Goal: Transaction & Acquisition: Obtain resource

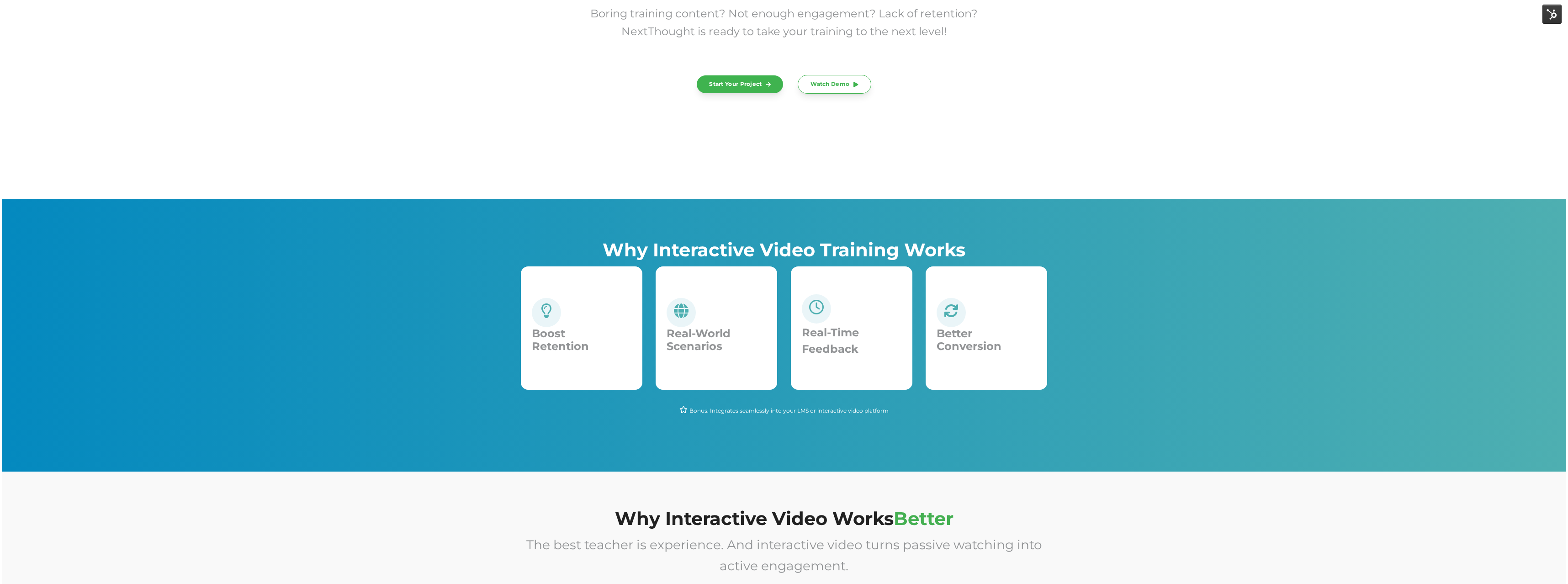
scroll to position [149, 0]
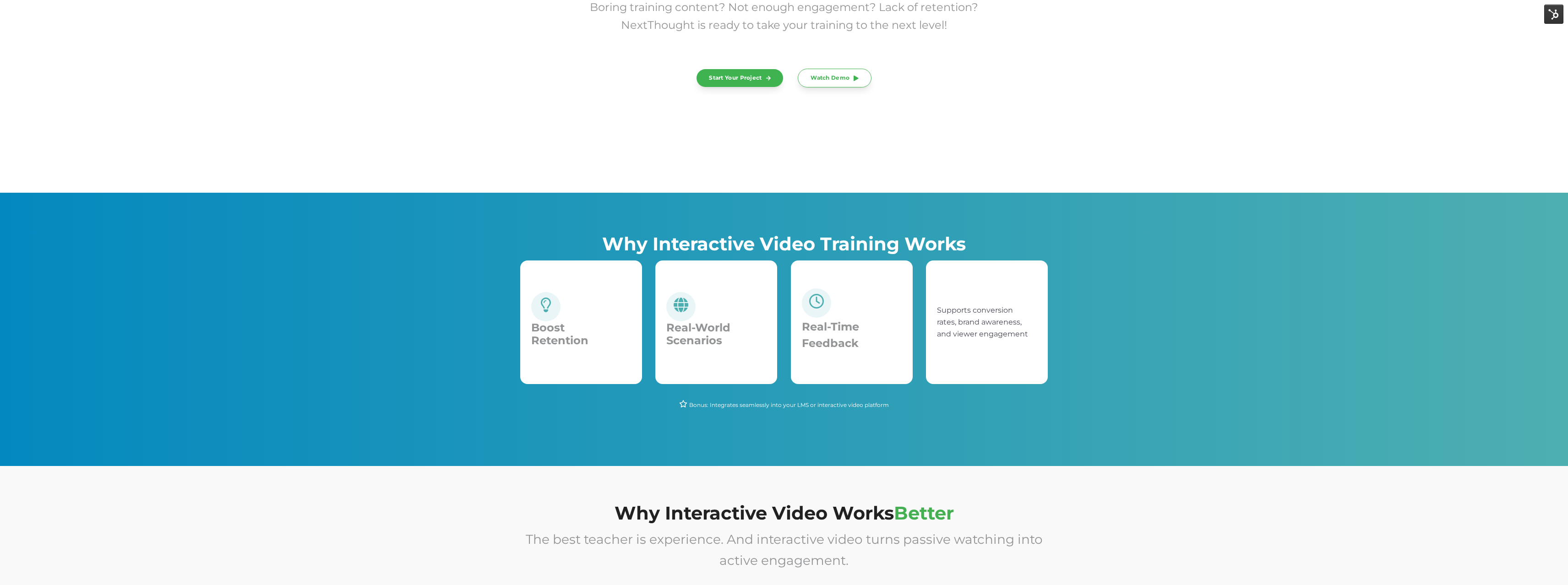
click at [972, 329] on span "Better Conversion" at bounding box center [1004, 334] width 65 height 27
click at [961, 329] on div "Better Conversion" at bounding box center [987, 322] width 122 height 124
click at [964, 326] on div "Supports conversion rates, brand awareness, and viewer engagement" at bounding box center [987, 322] width 100 height 36
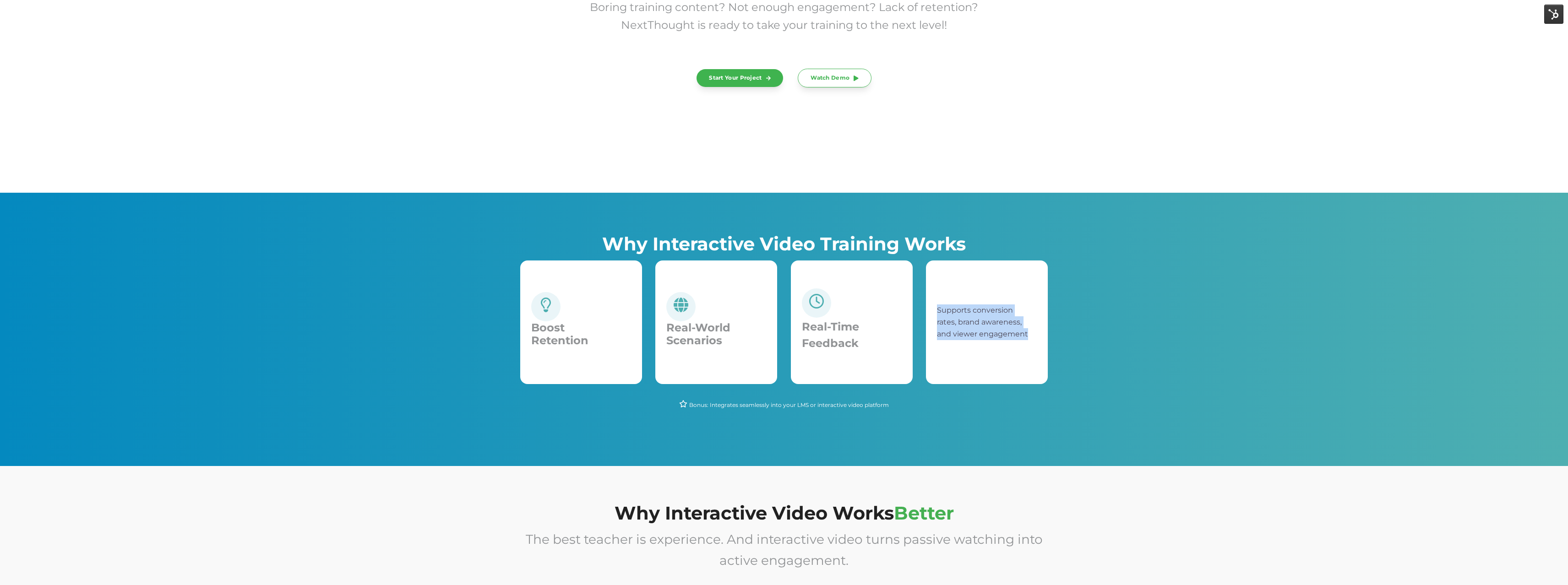
click at [964, 326] on div "Supports conversion rates, brand awareness, and viewer engagement" at bounding box center [987, 322] width 100 height 36
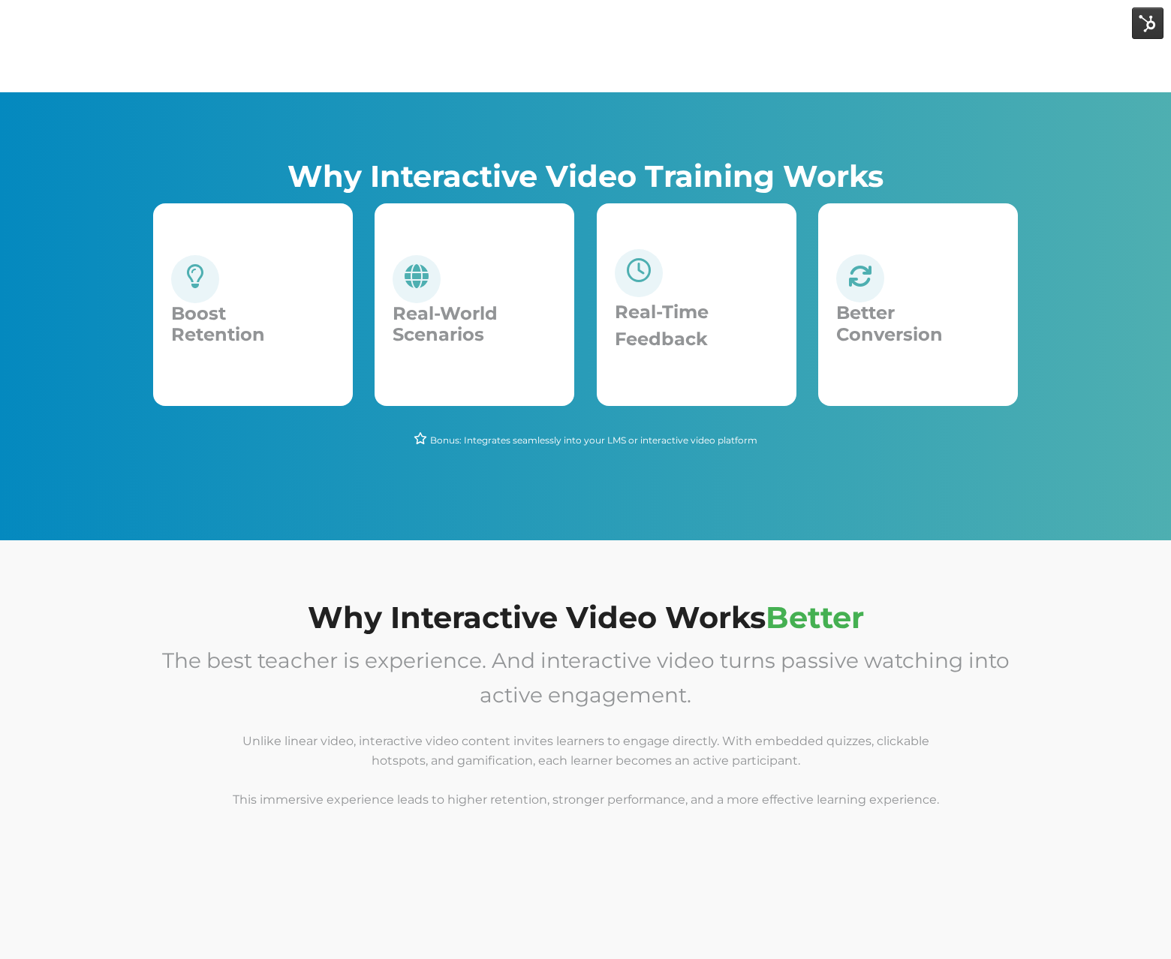
scroll to position [516, 0]
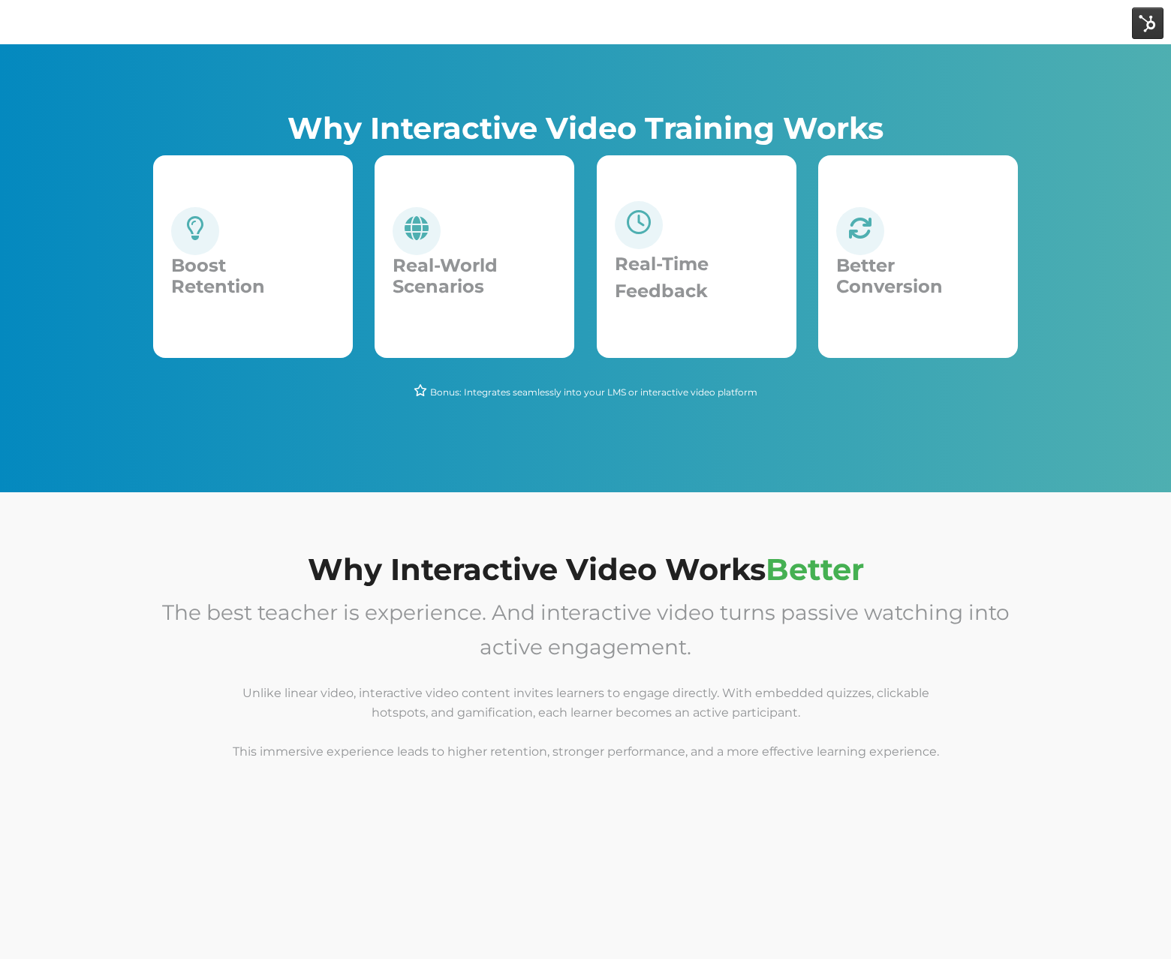
click at [1004, 382] on p "Bonus: Integrates seamlessly into your LMS or interactive video platform" at bounding box center [585, 392] width 865 height 20
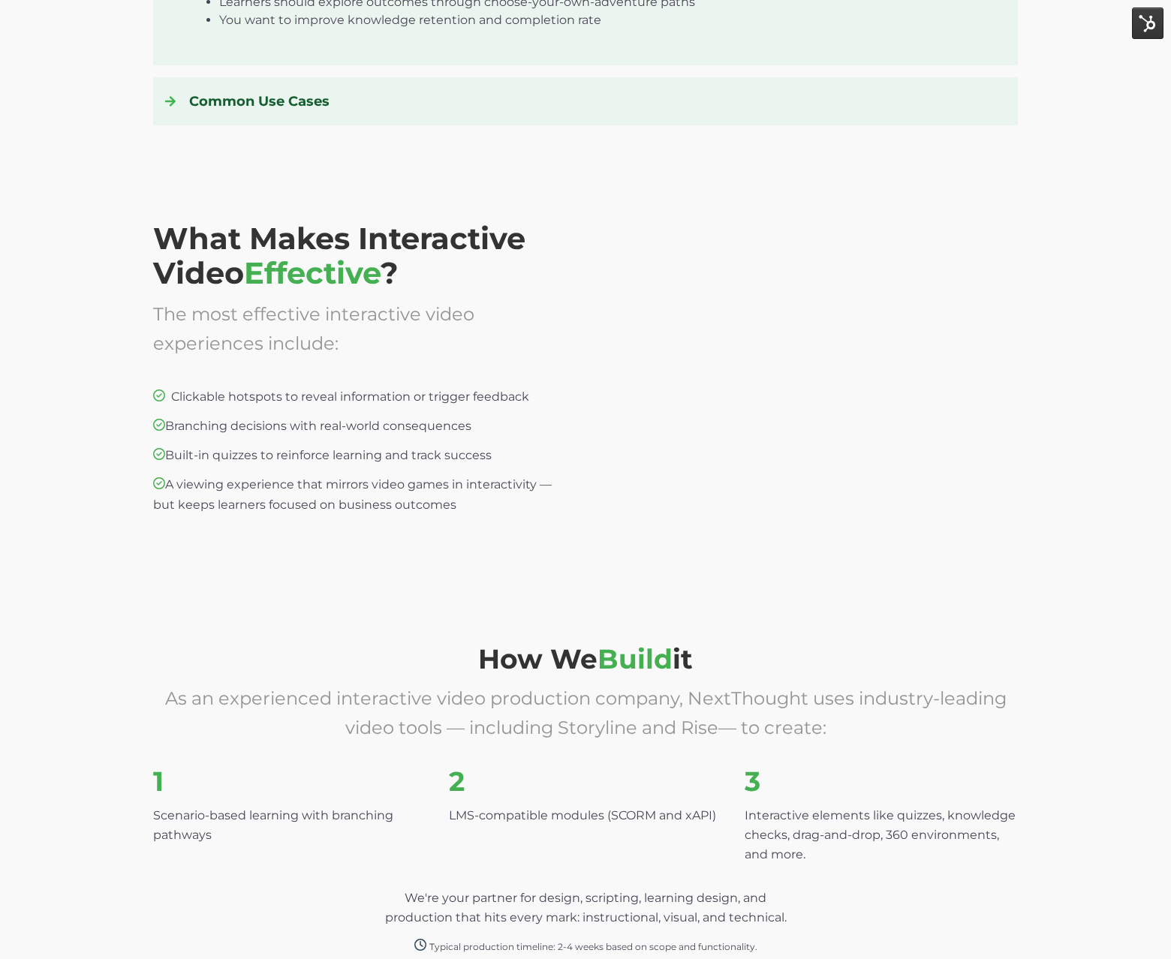
scroll to position [2686, 0]
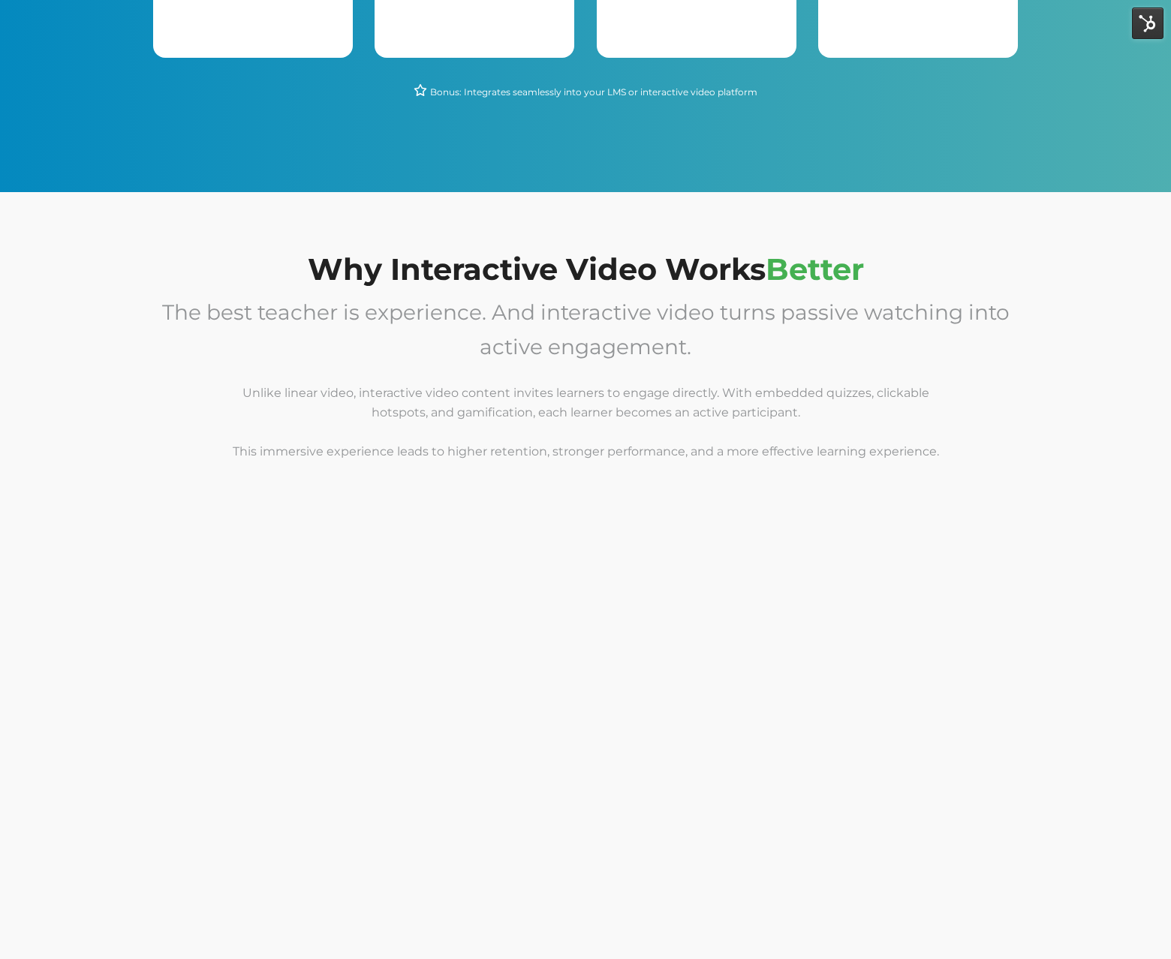
click at [483, 455] on span "The best teacher is experience. And interactive video turns passive watching in…" at bounding box center [585, 383] width 847 height 150
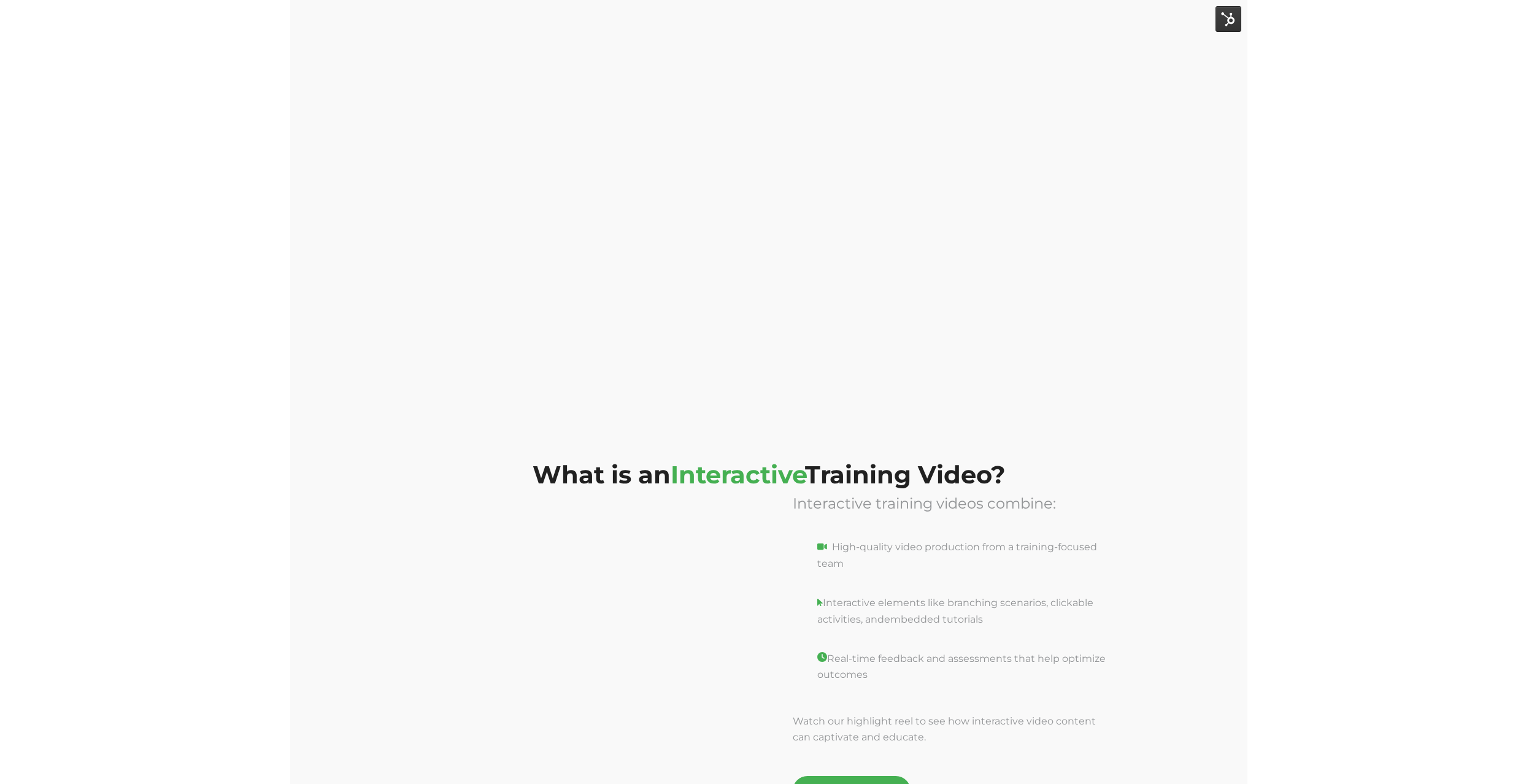
scroll to position [1148, 0]
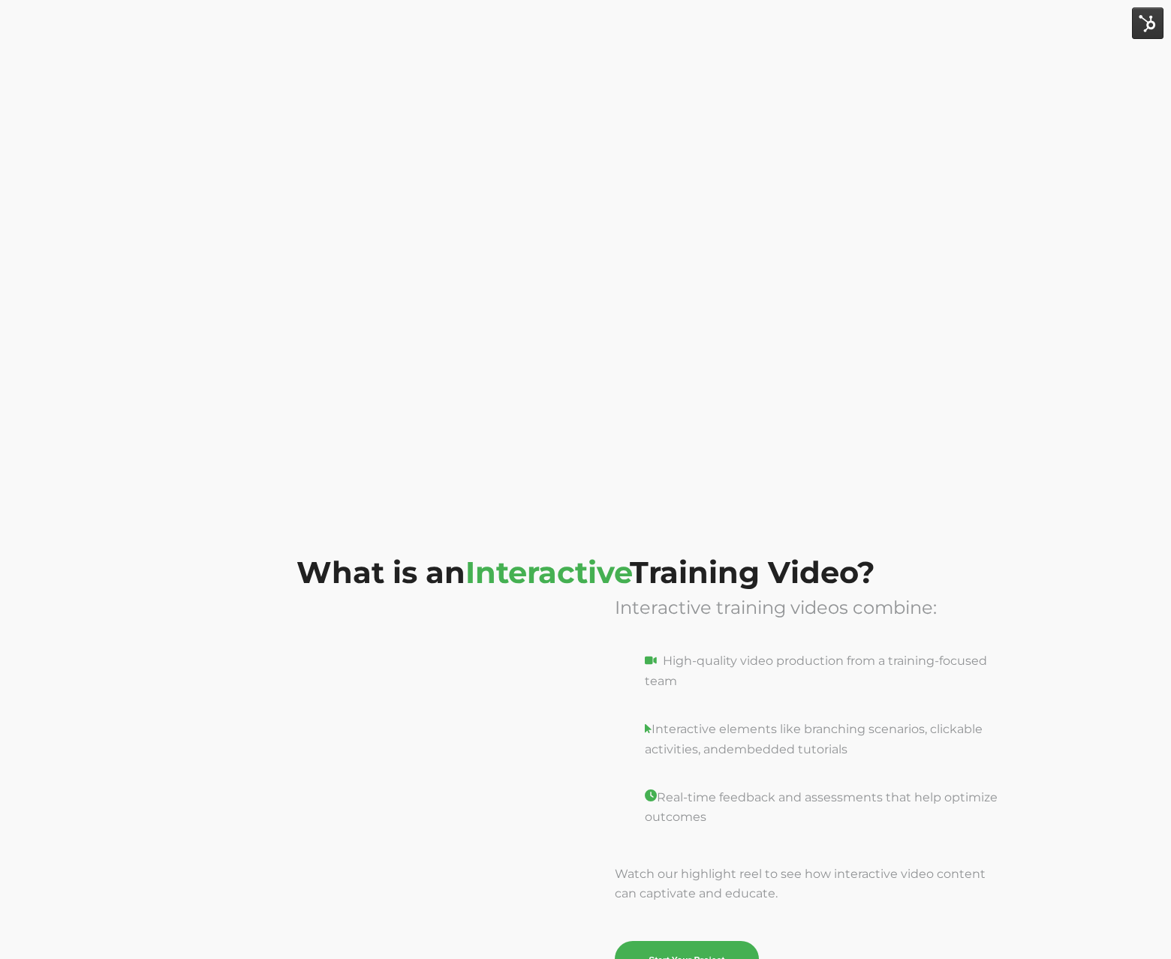
click at [572, 573] on span "Interactive" at bounding box center [547, 572] width 164 height 37
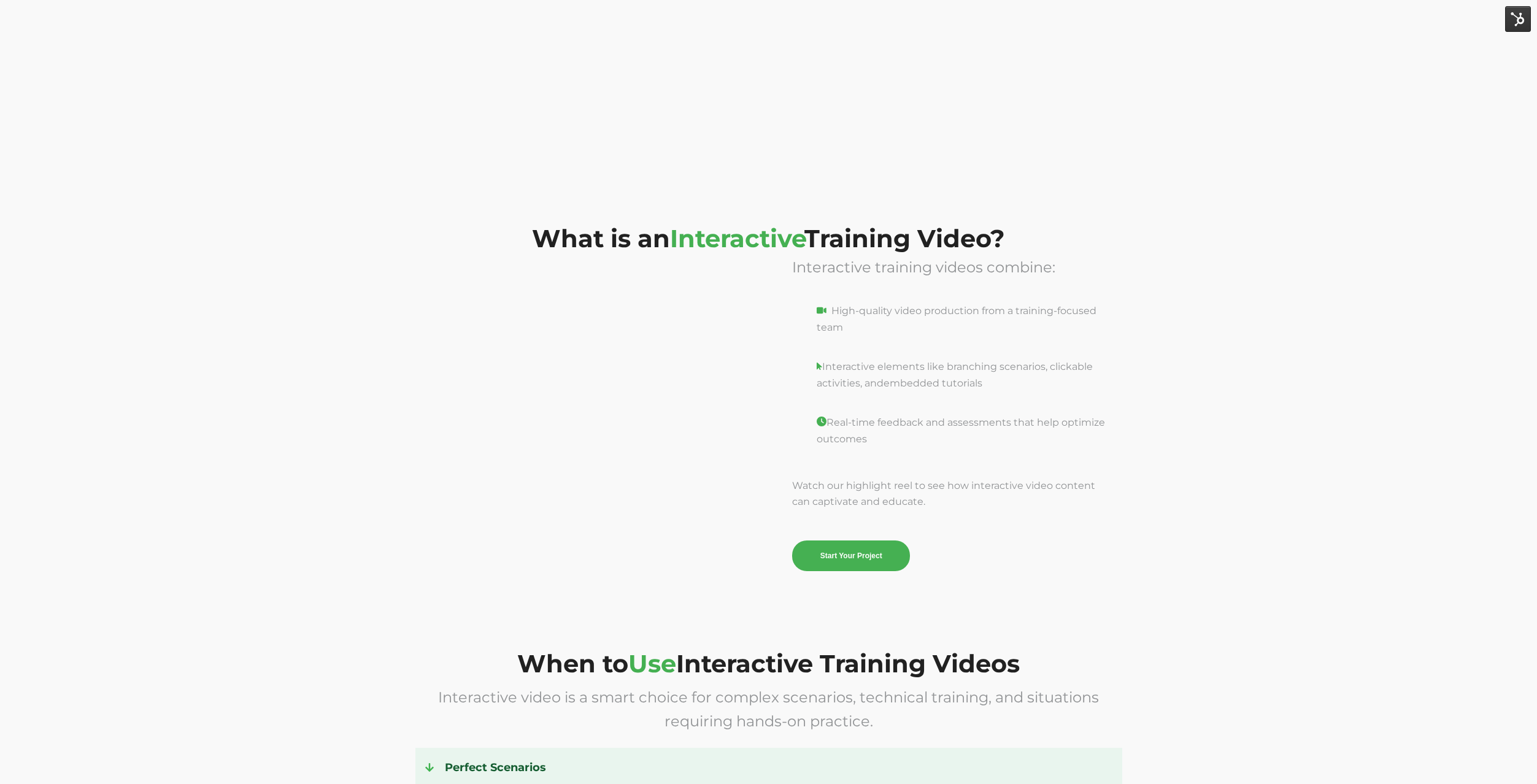
scroll to position [1407, 0]
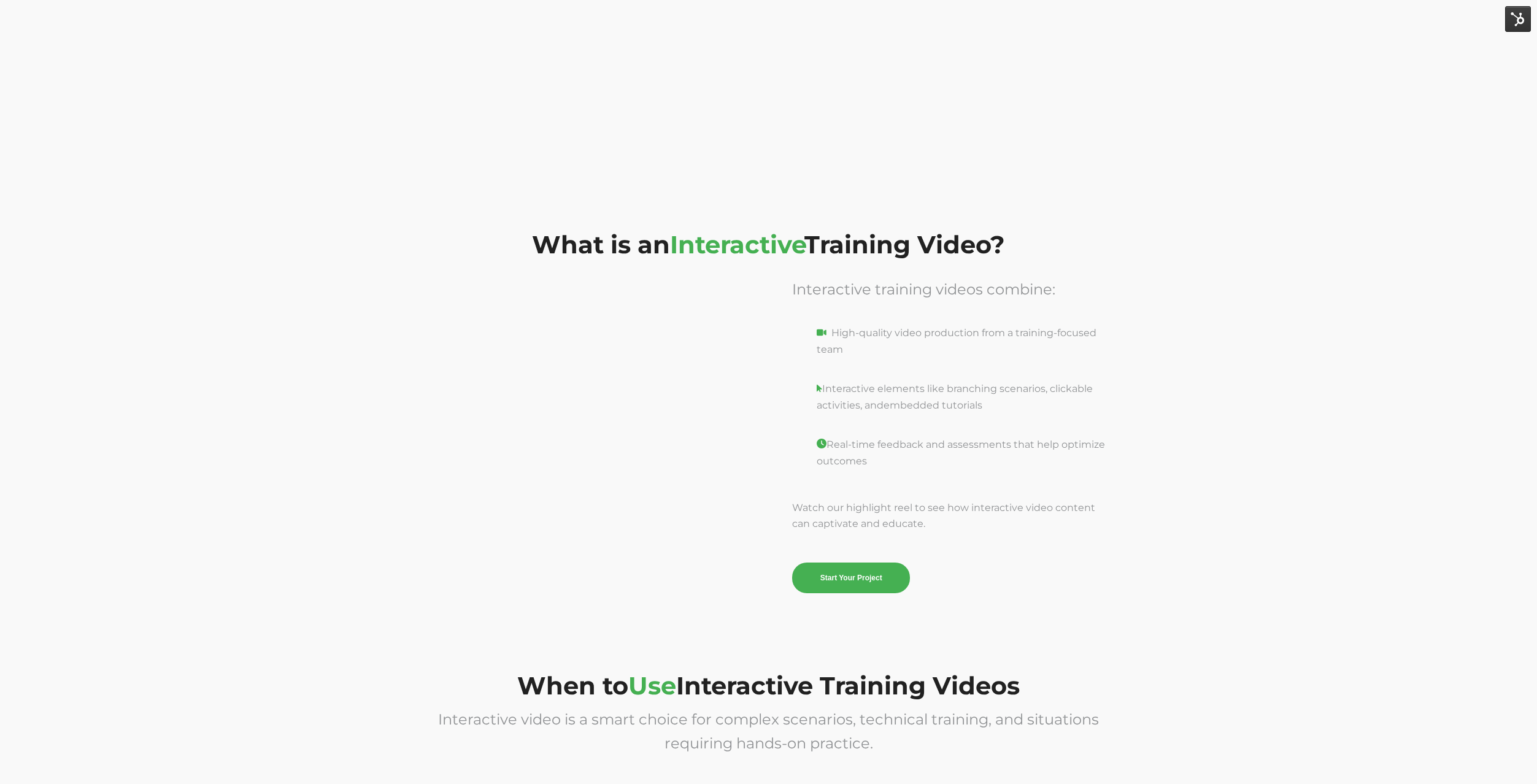
scroll to position [1416, 0]
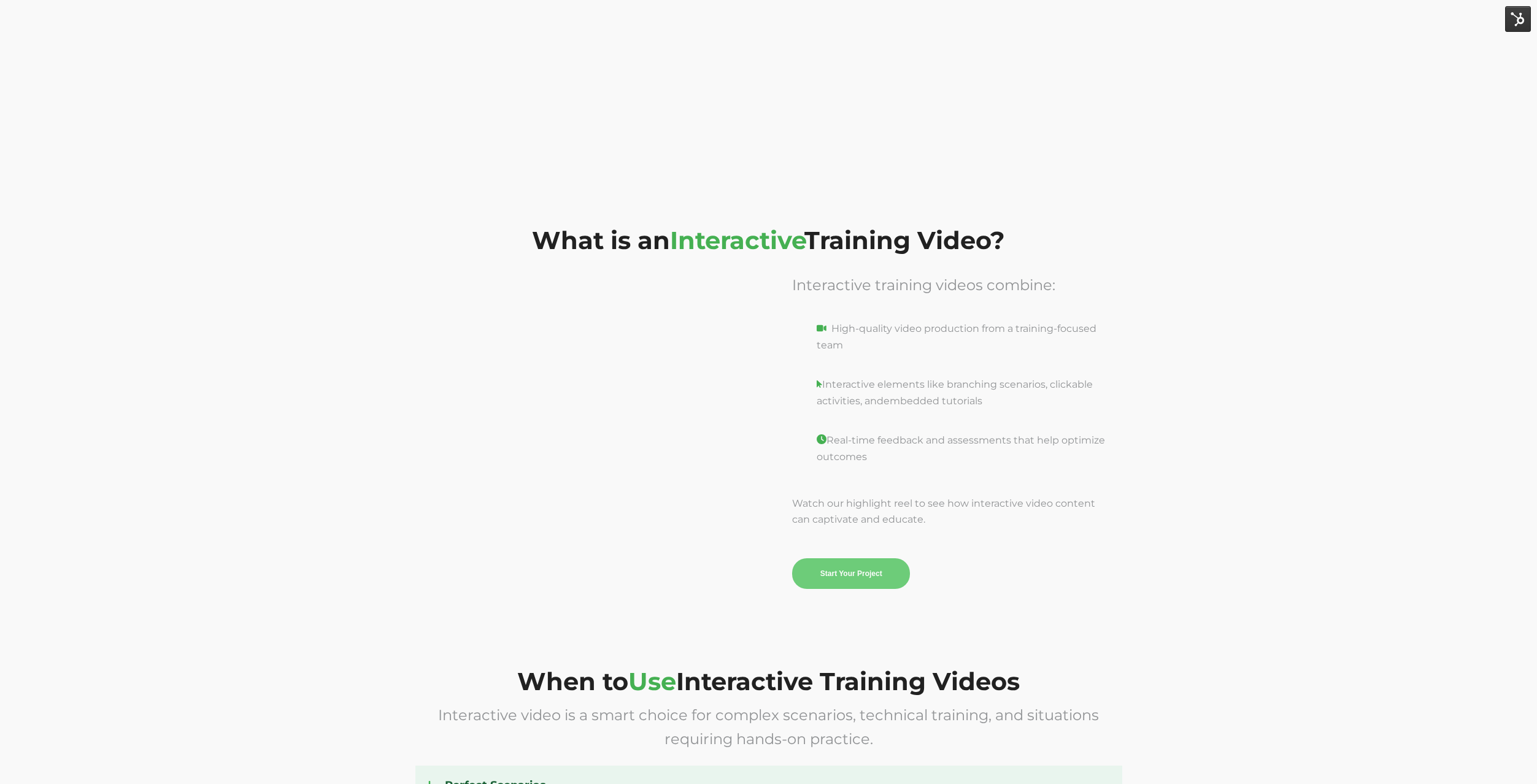
click at [826, 567] on strong "Start Your Project" at bounding box center [852, 573] width 62 height 16
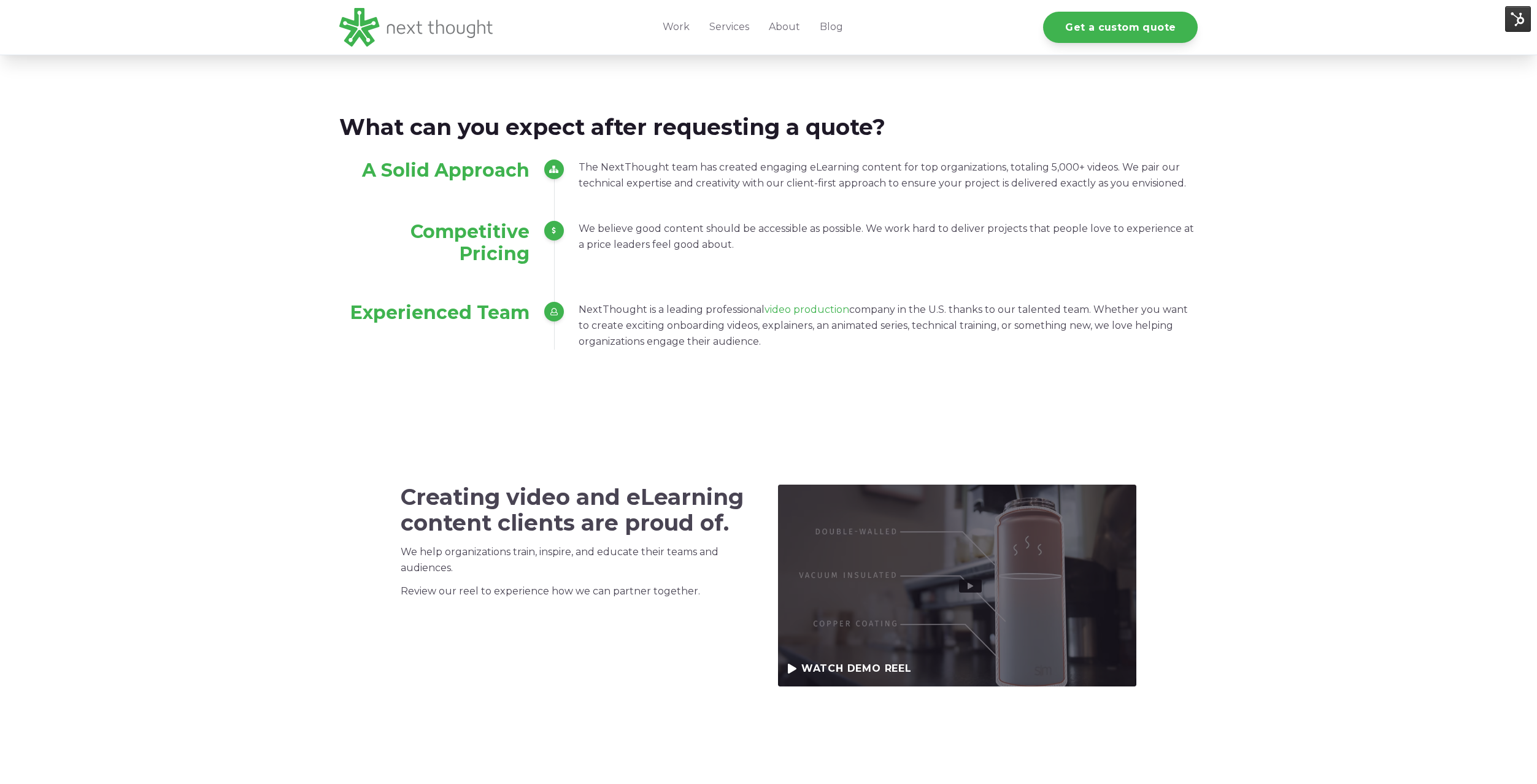
scroll to position [1828, 0]
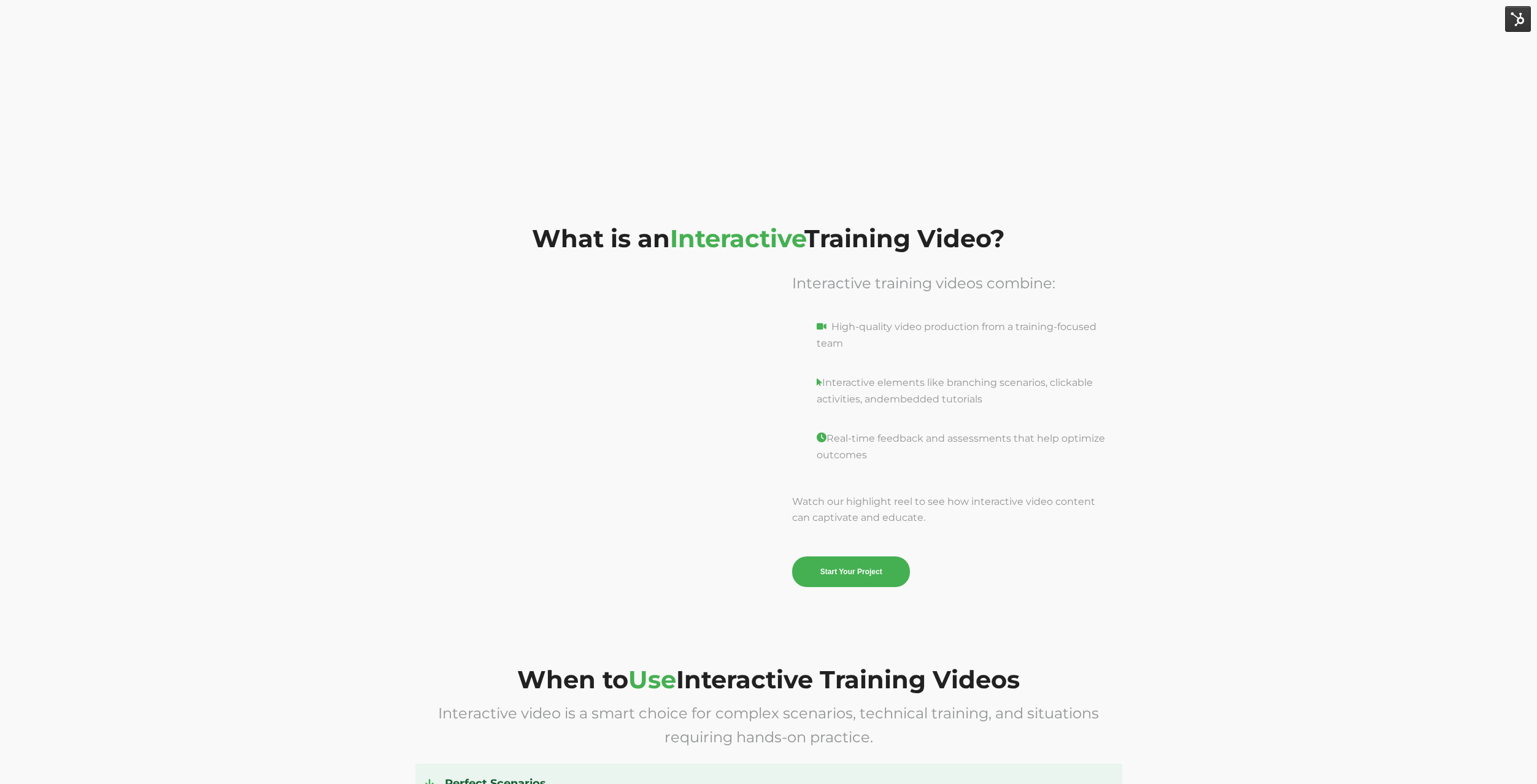
scroll to position [1417, 0]
click at [632, 550] on div at bounding box center [587, 430] width 344 height 316
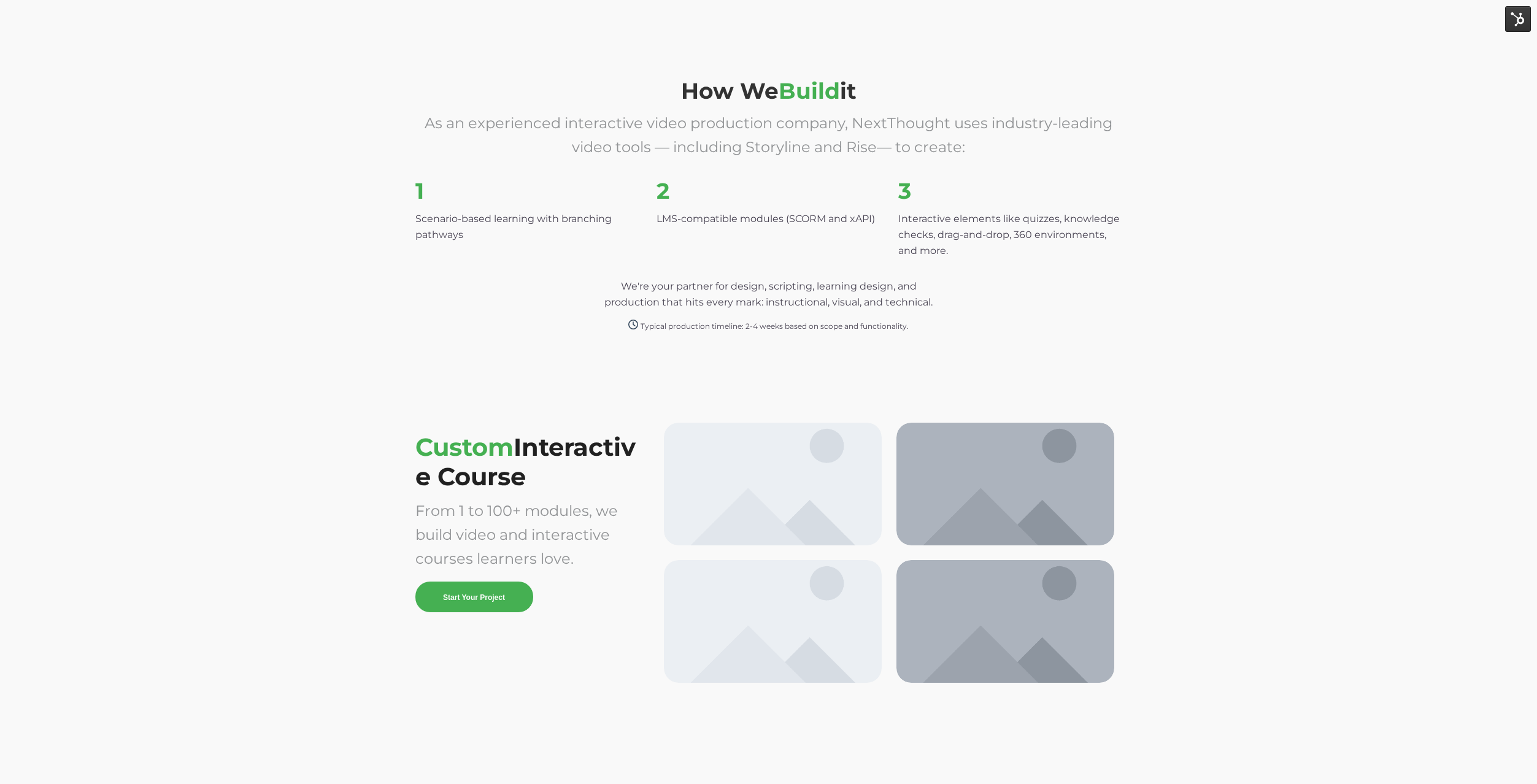
scroll to position [2705, 0]
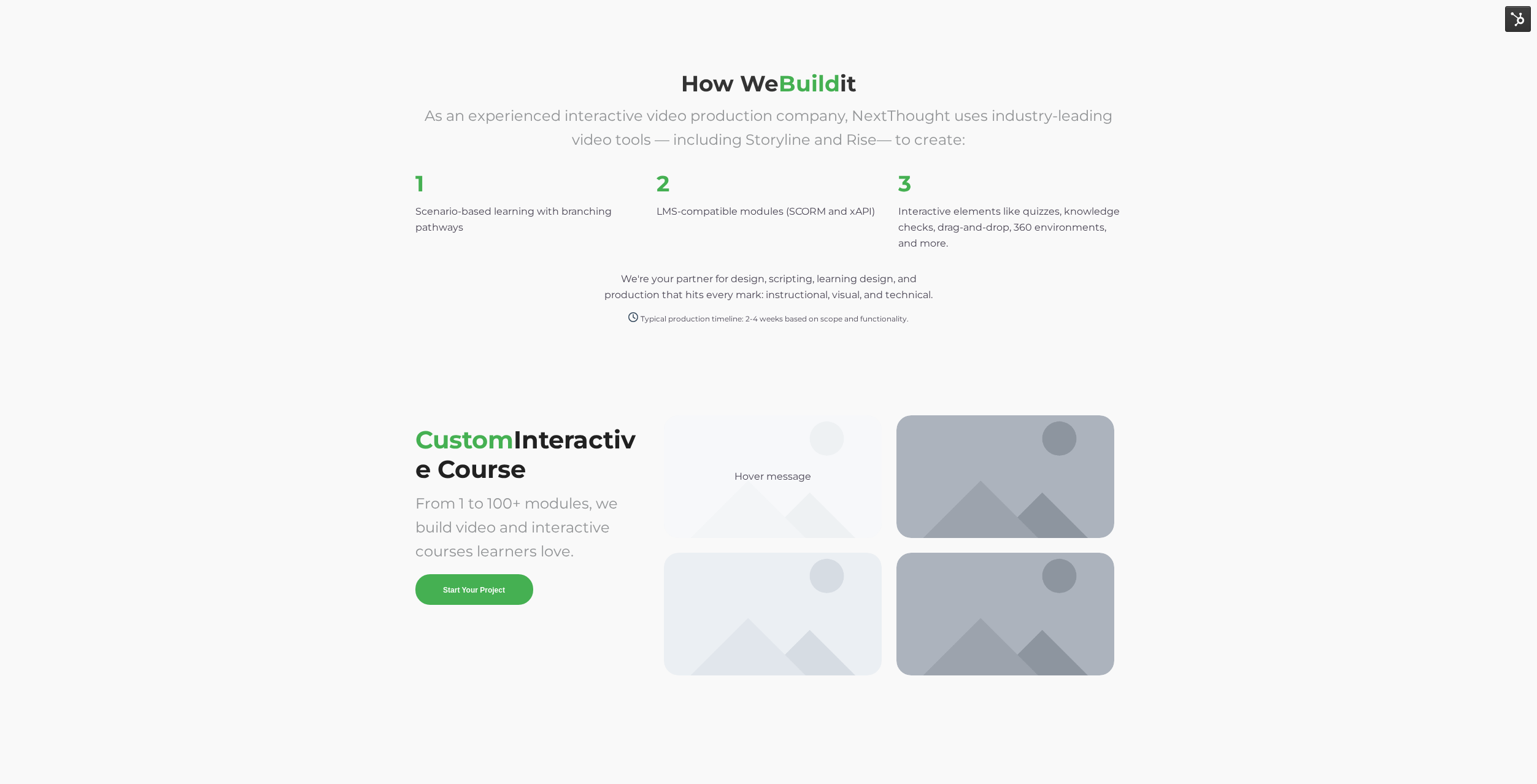
click at [860, 491] on div "Hover message" at bounding box center [773, 477] width 217 height 123
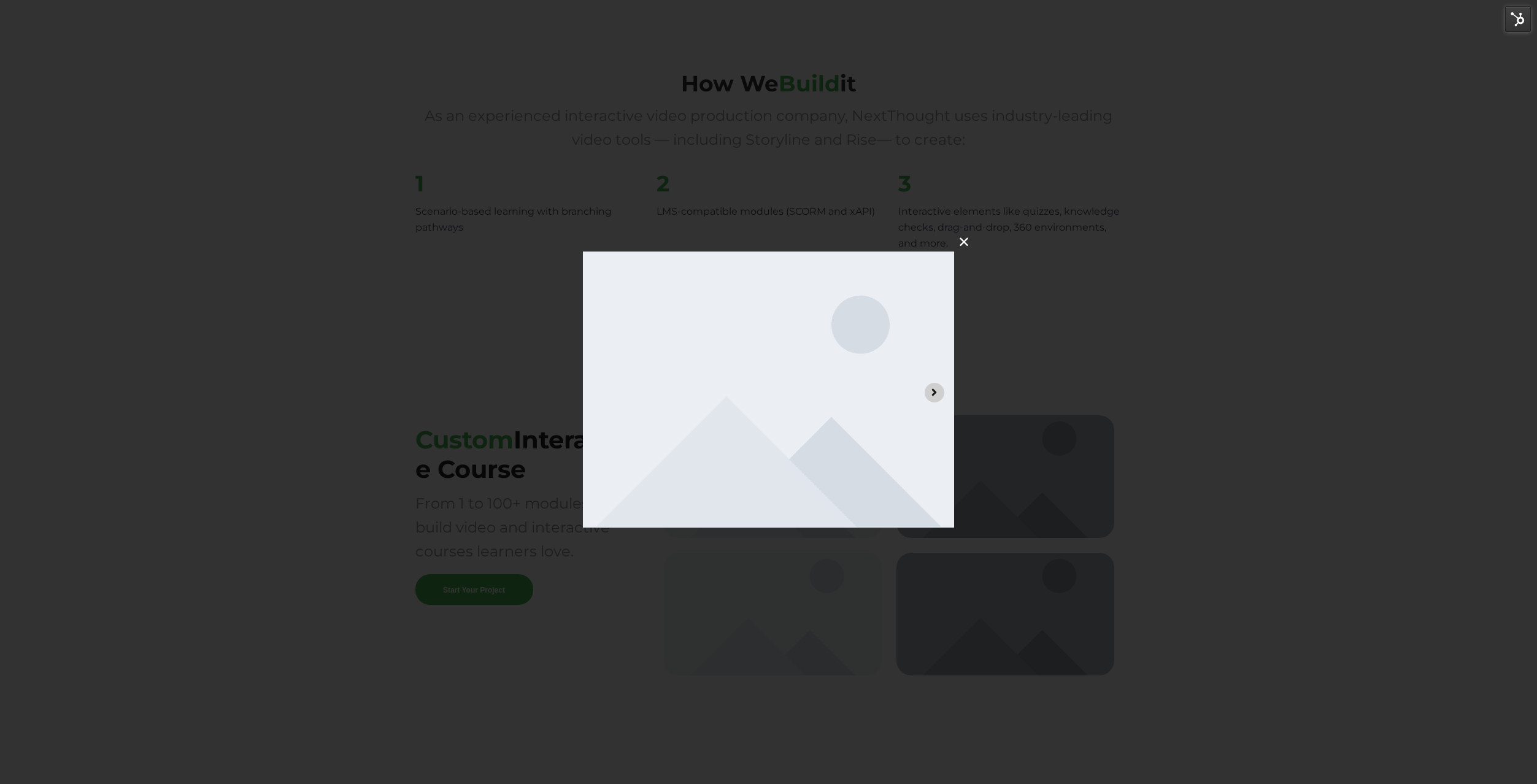
click at [936, 397] on icon "Next image" at bounding box center [934, 392] width 11 height 11
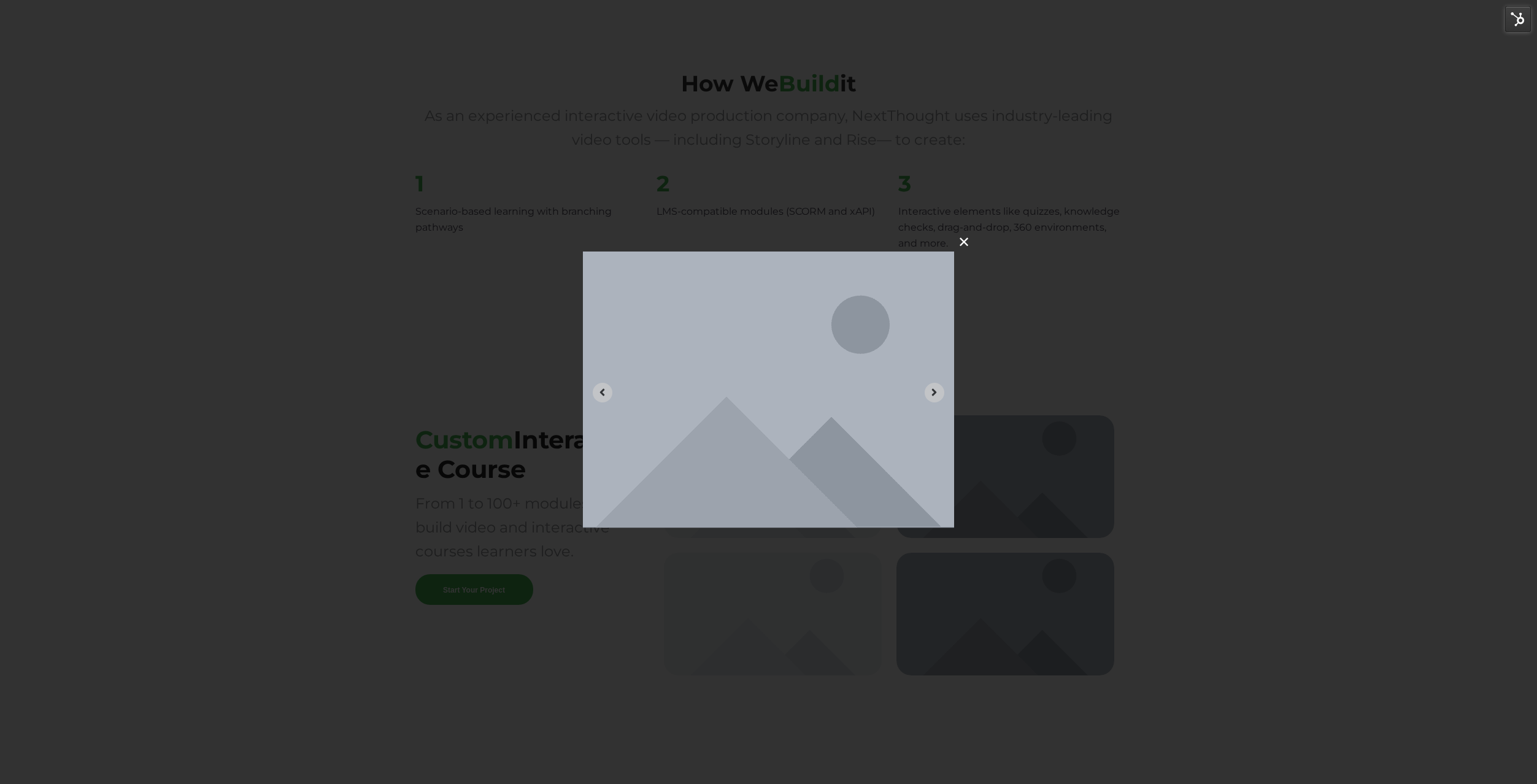
drag, startPoint x: 796, startPoint y: 43, endPoint x: 620, endPoint y: -90, distance: 220.6
